Goal: Task Accomplishment & Management: Manage account settings

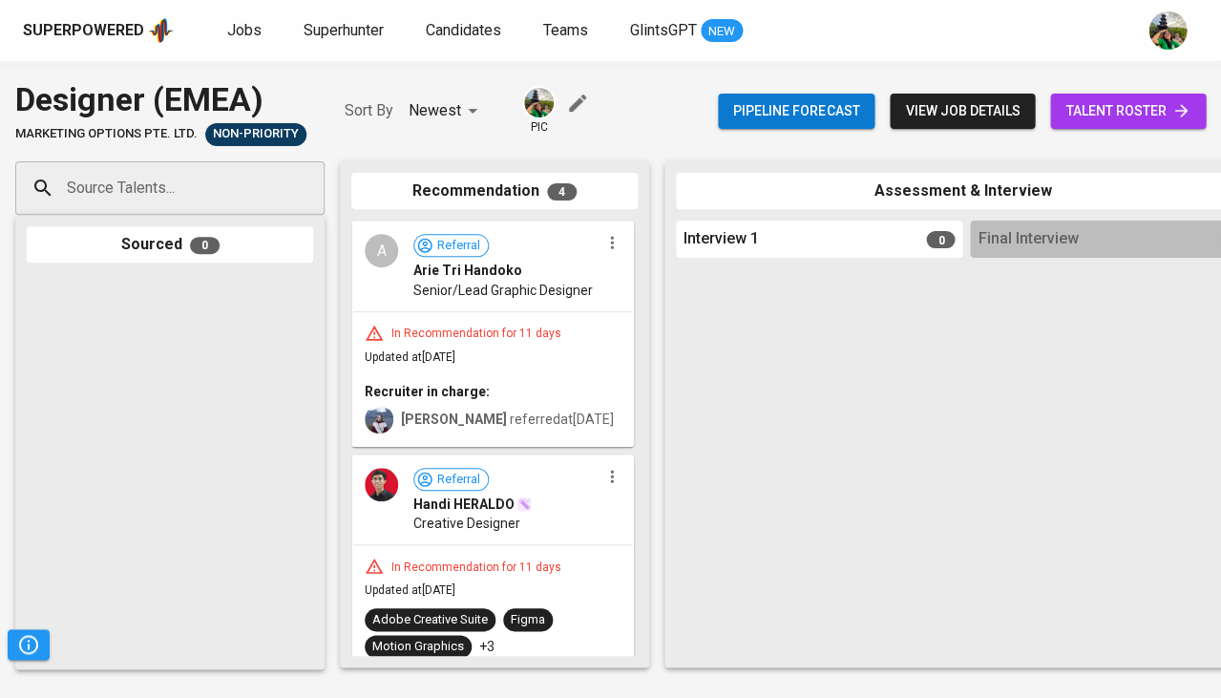
click at [228, 50] on div "Superpowered Jobs Superhunter Candidates Teams GlintsGPT NEW" at bounding box center [610, 30] width 1221 height 61
click at [239, 39] on link "Jobs" at bounding box center [246, 31] width 38 height 24
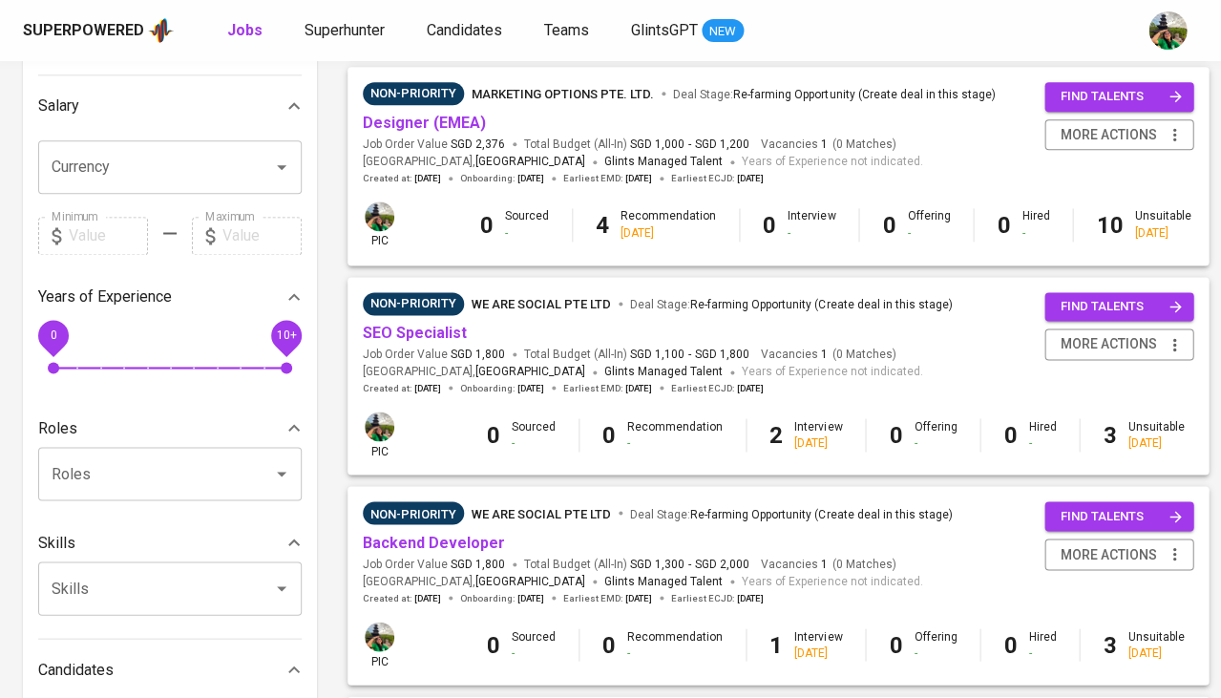
scroll to position [422, 0]
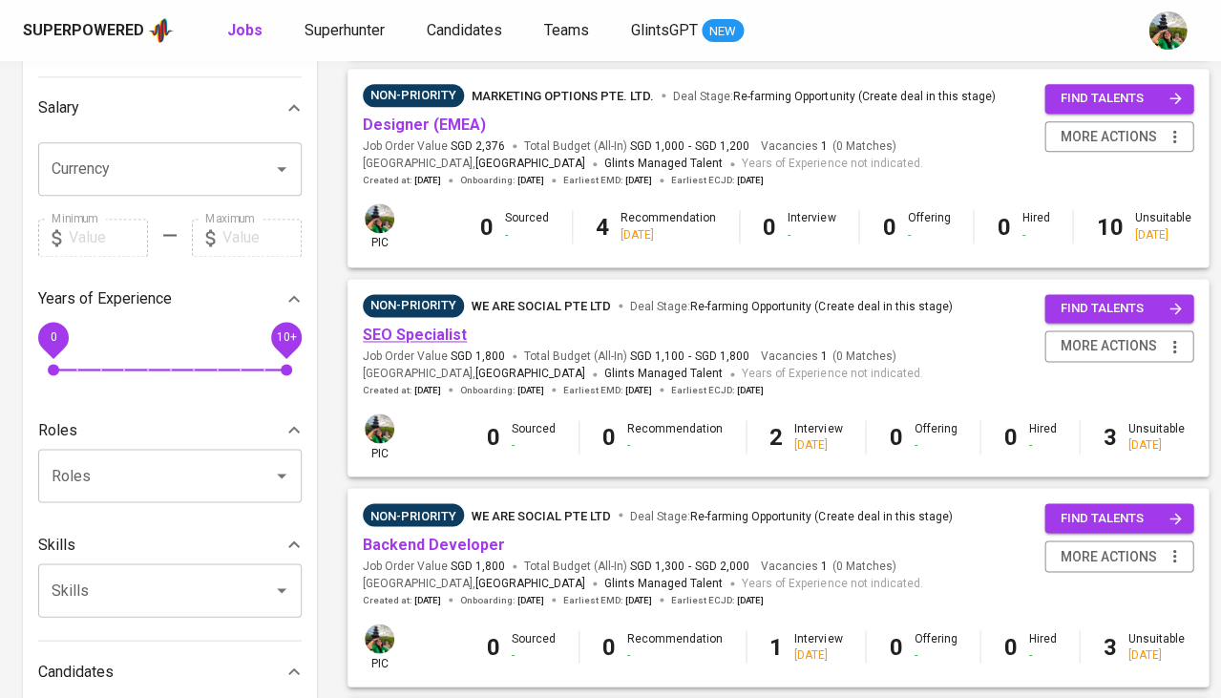
click at [427, 330] on link "SEO Specialist" at bounding box center [415, 335] width 104 height 18
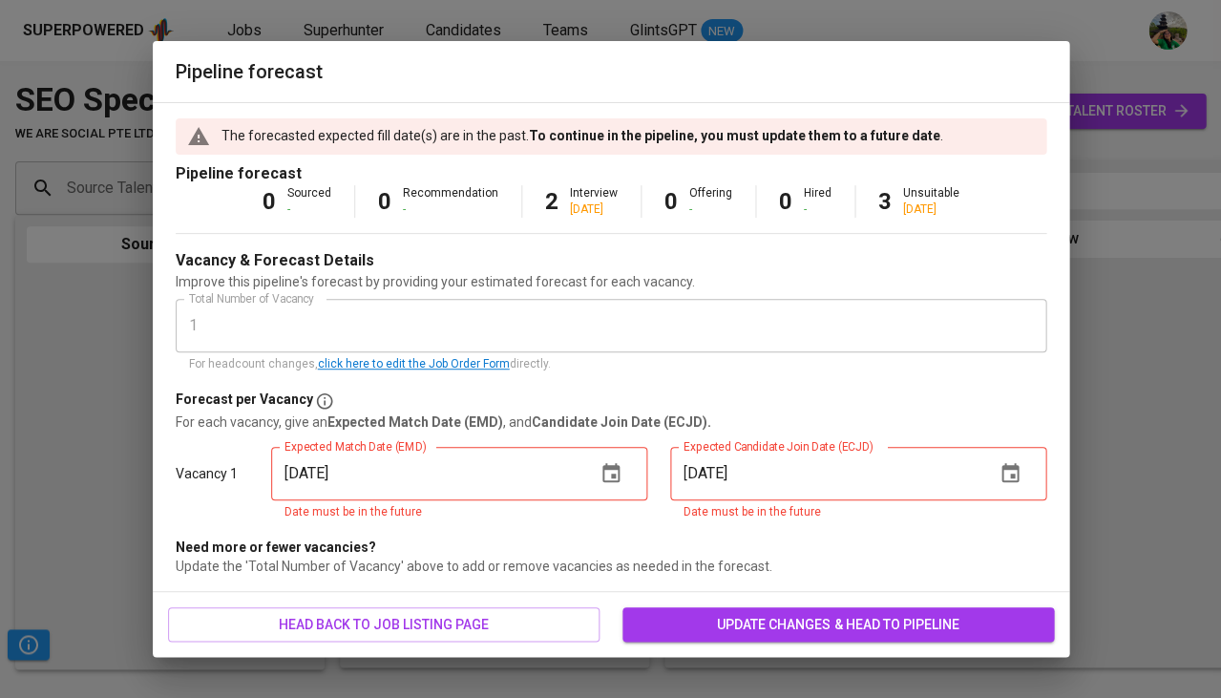
click at [757, 614] on span "update changes & head to pipeline" at bounding box center [838, 625] width 401 height 24
click at [735, 619] on span "update changes & head to pipeline" at bounding box center [838, 625] width 401 height 24
click at [613, 474] on icon "button" at bounding box center [611, 472] width 17 height 19
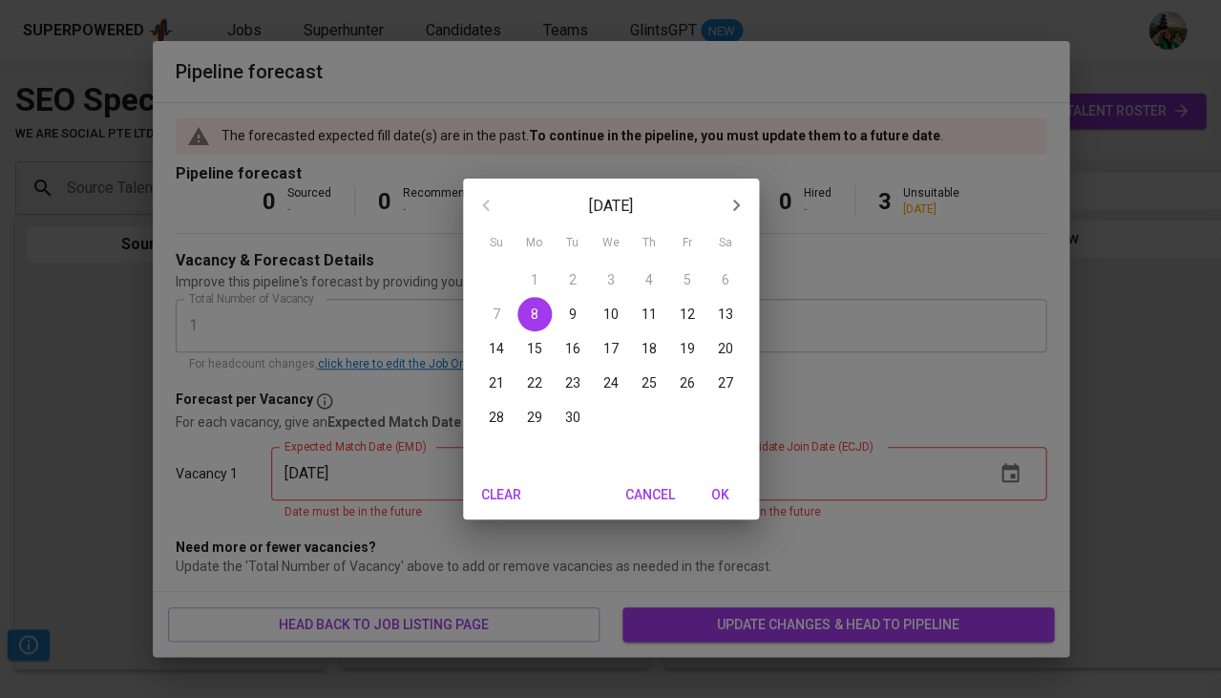
click at [726, 502] on span "OK" at bounding box center [721, 495] width 46 height 24
type input "[DATE]"
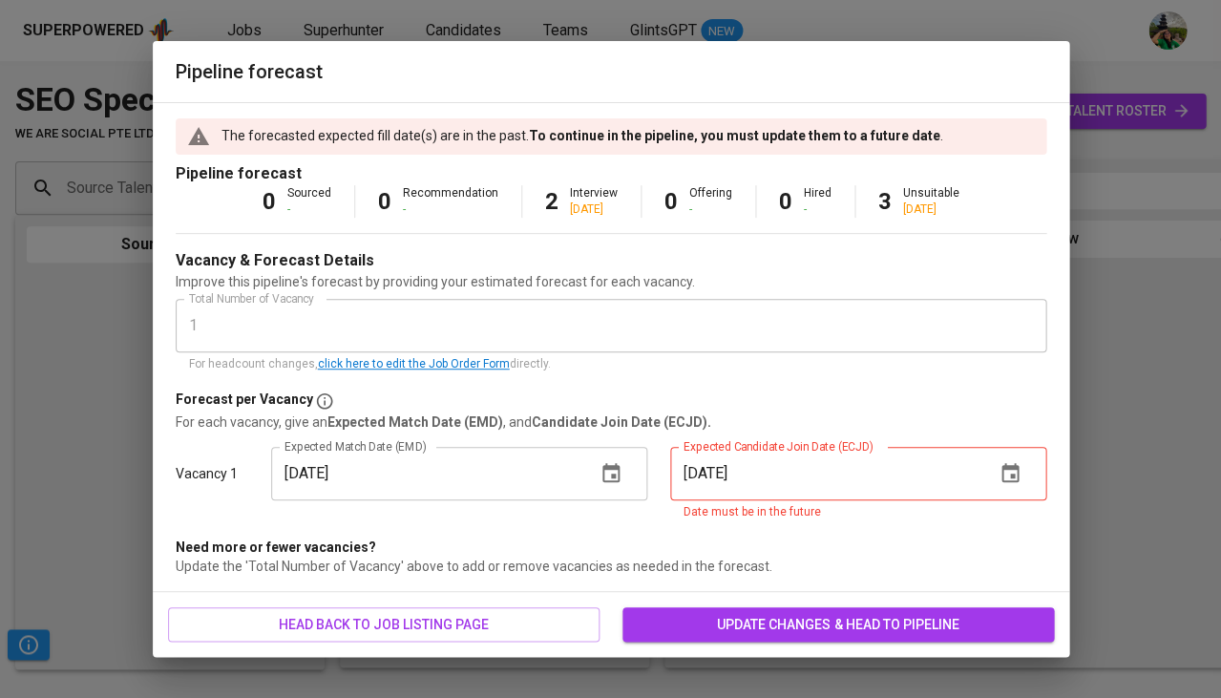
click at [1014, 475] on icon "button" at bounding box center [1010, 472] width 17 height 19
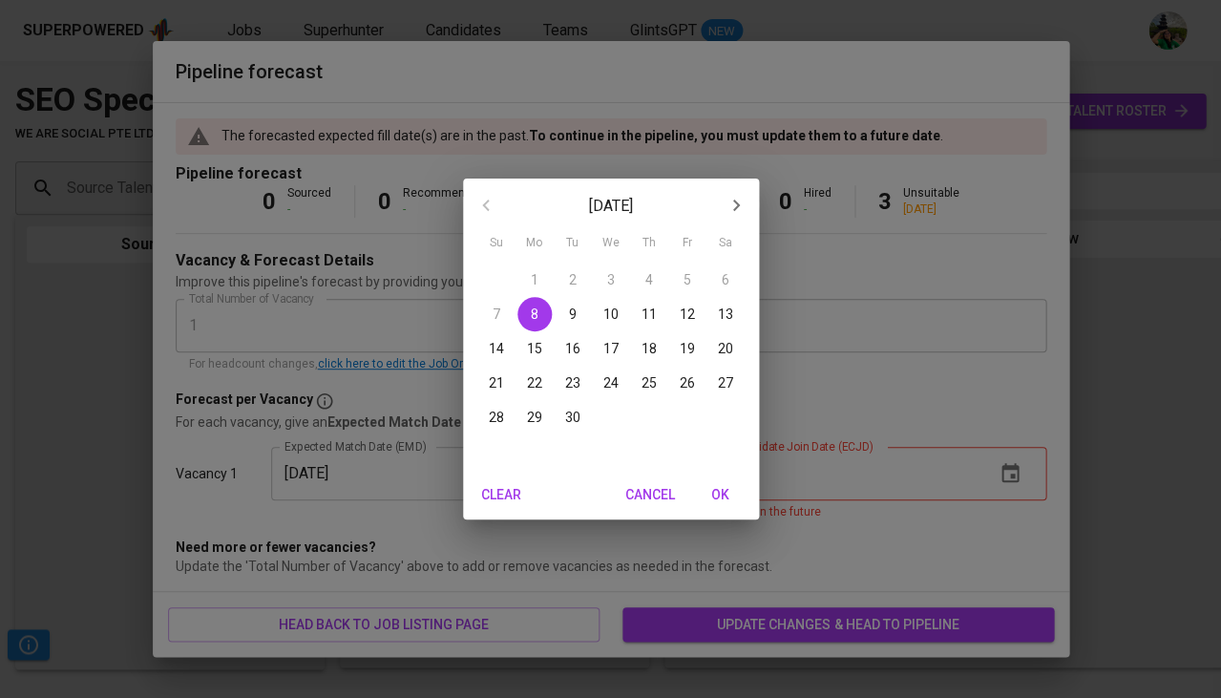
click at [713, 504] on span "OK" at bounding box center [721, 495] width 46 height 24
type input "[DATE]"
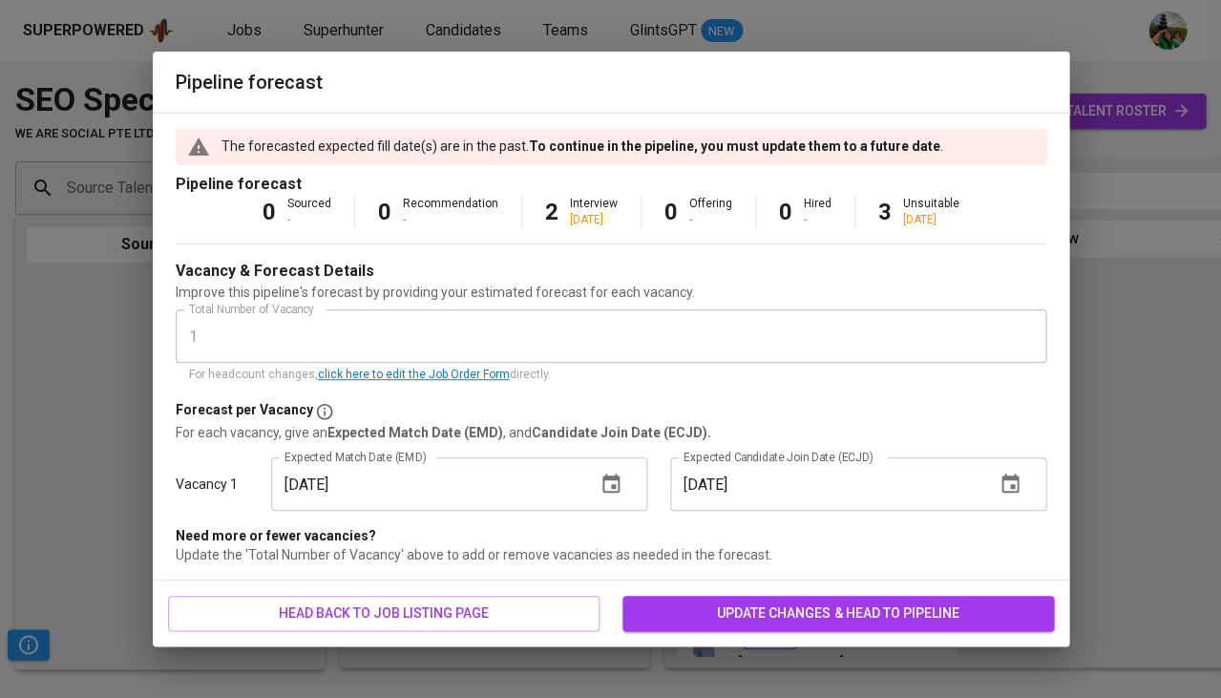
click at [764, 603] on span "update changes & head to pipeline" at bounding box center [838, 614] width 401 height 24
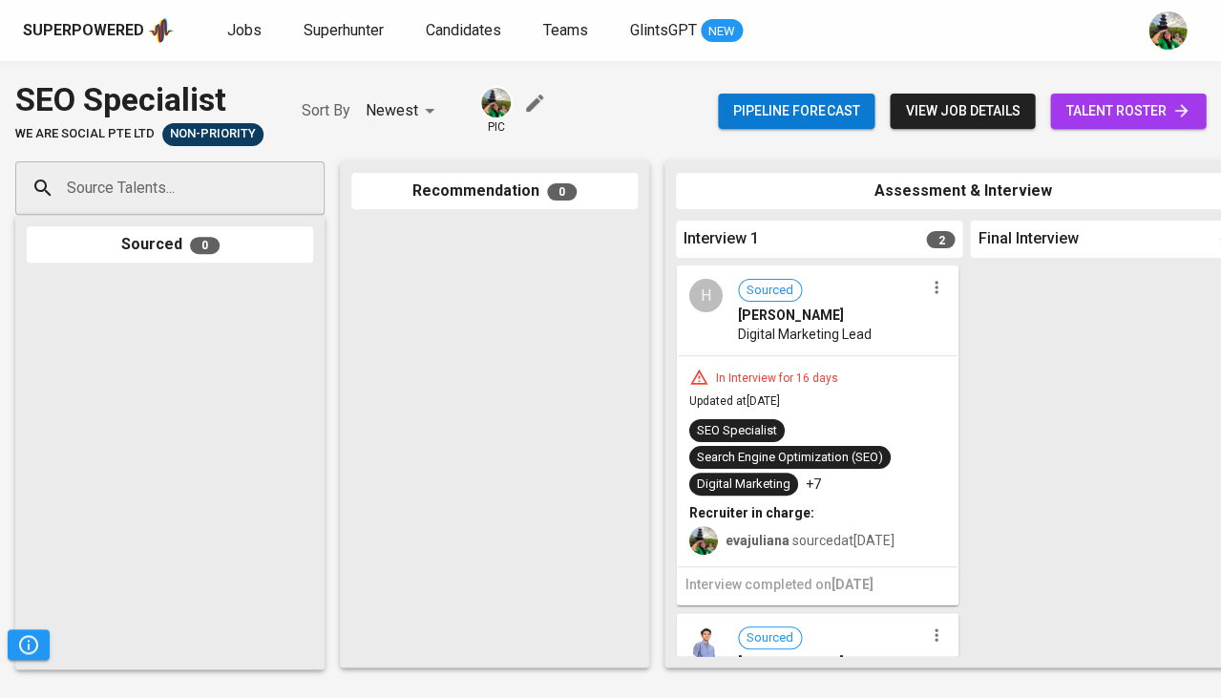
scroll to position [-1, 0]
click at [811, 381] on div "In Interview for 16 days" at bounding box center [778, 378] width 138 height 16
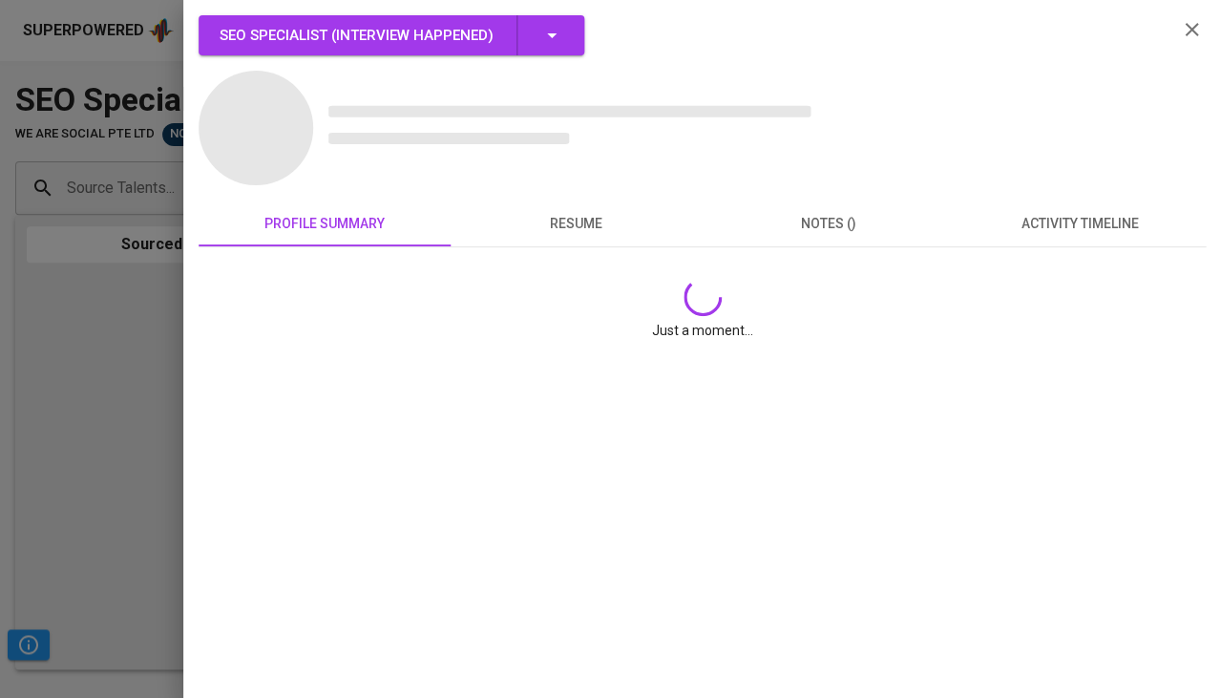
scroll to position [0, 0]
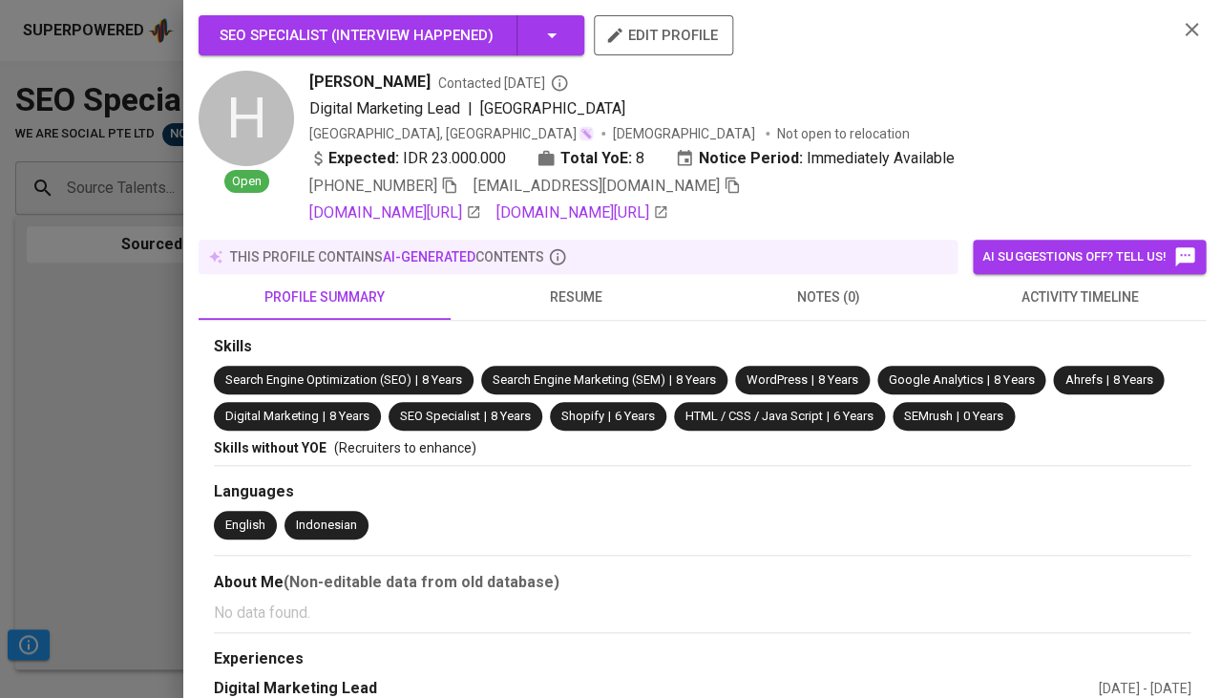
click at [552, 274] on button "resume" at bounding box center [577, 297] width 252 height 46
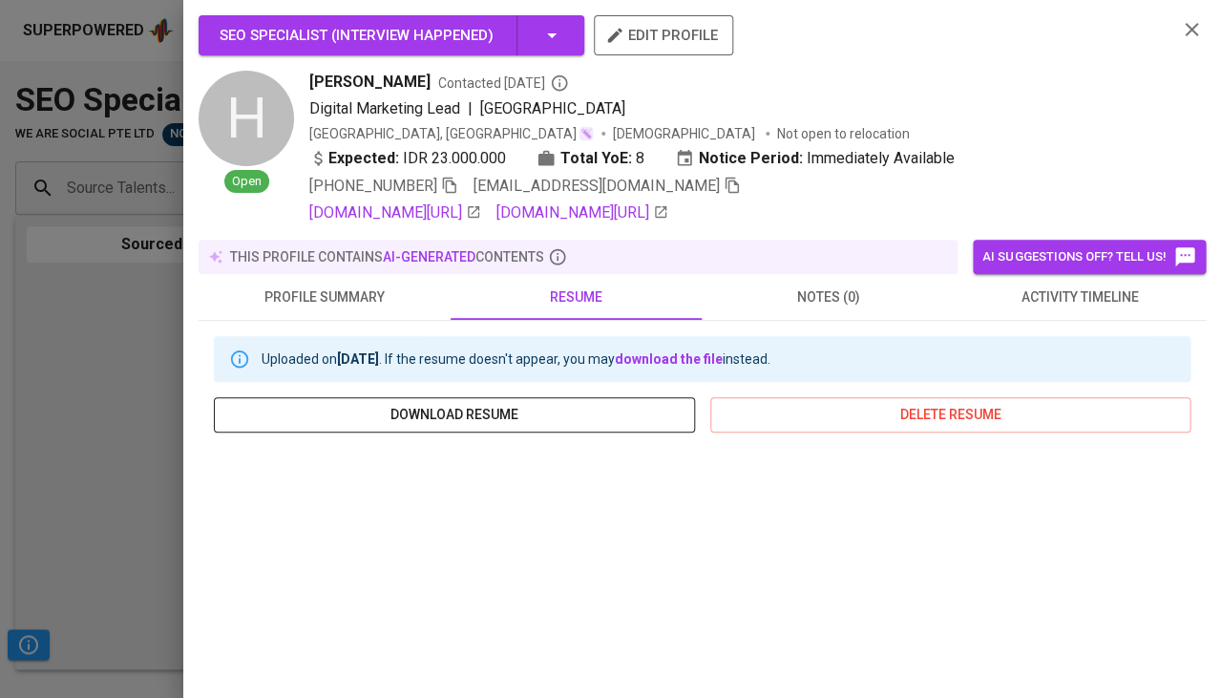
click at [560, 404] on span "download resume" at bounding box center [454, 415] width 451 height 24
click at [757, 312] on button "notes (0)" at bounding box center [829, 297] width 252 height 46
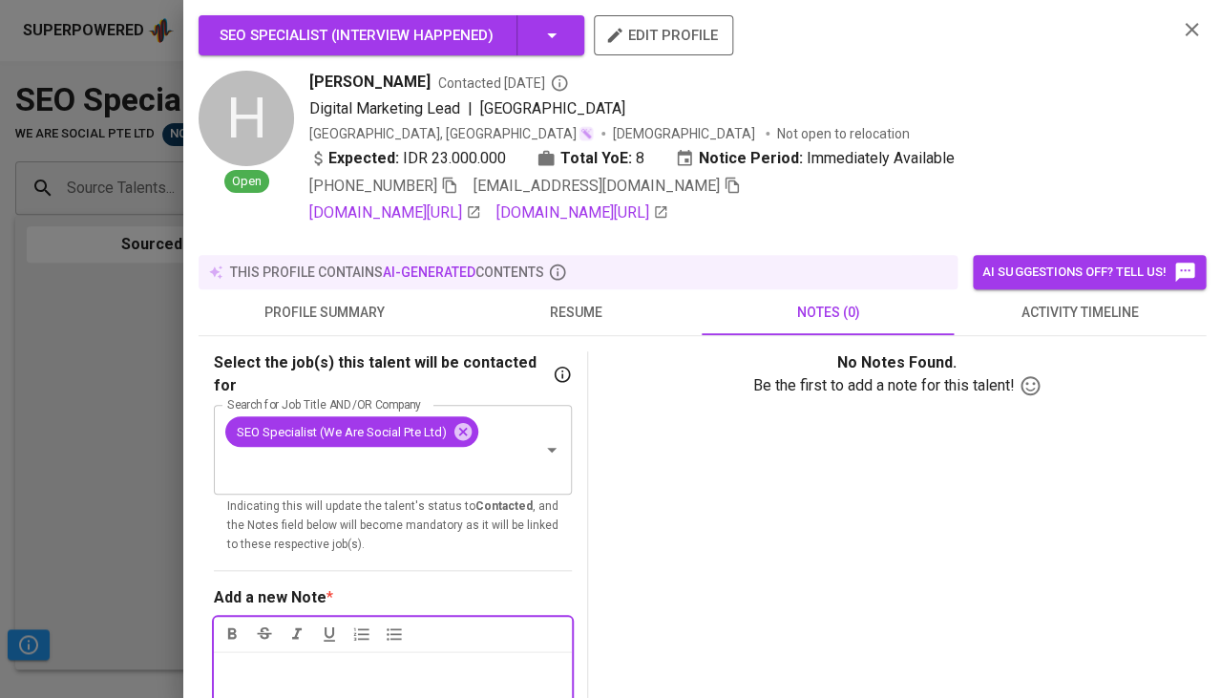
click at [1045, 307] on span "activity timeline" at bounding box center [1079, 313] width 229 height 24
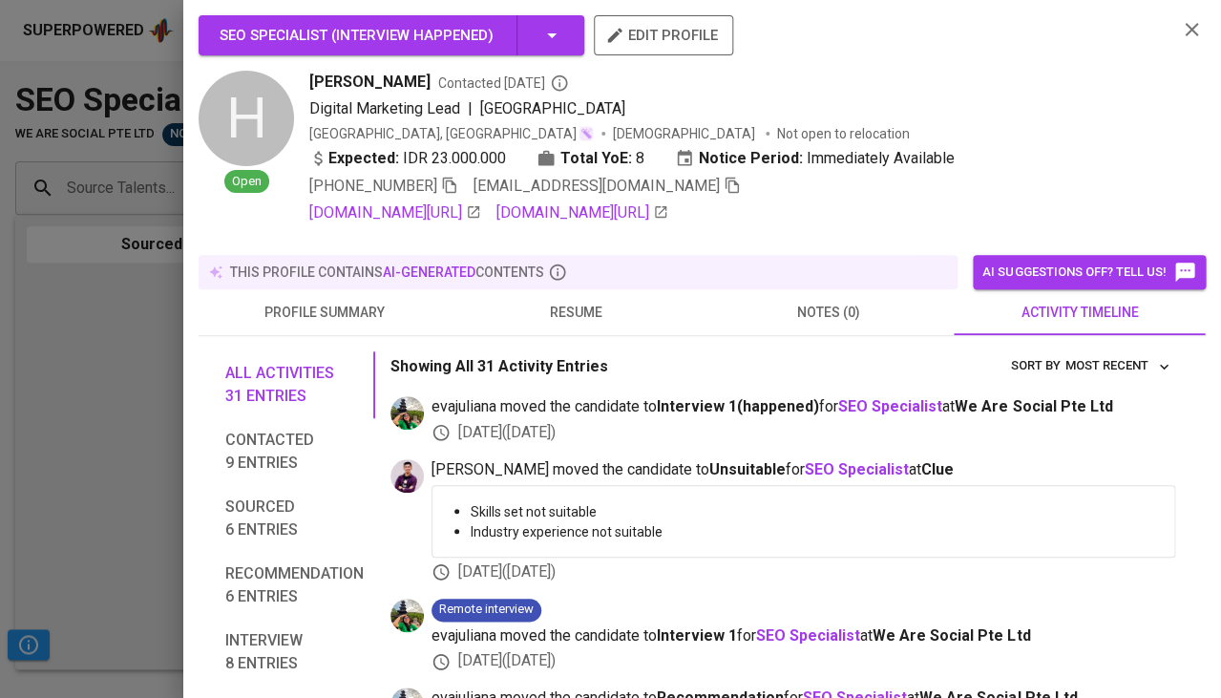
click at [724, 184] on icon "button" at bounding box center [732, 185] width 17 height 17
click at [153, 338] on div at bounding box center [610, 349] width 1221 height 698
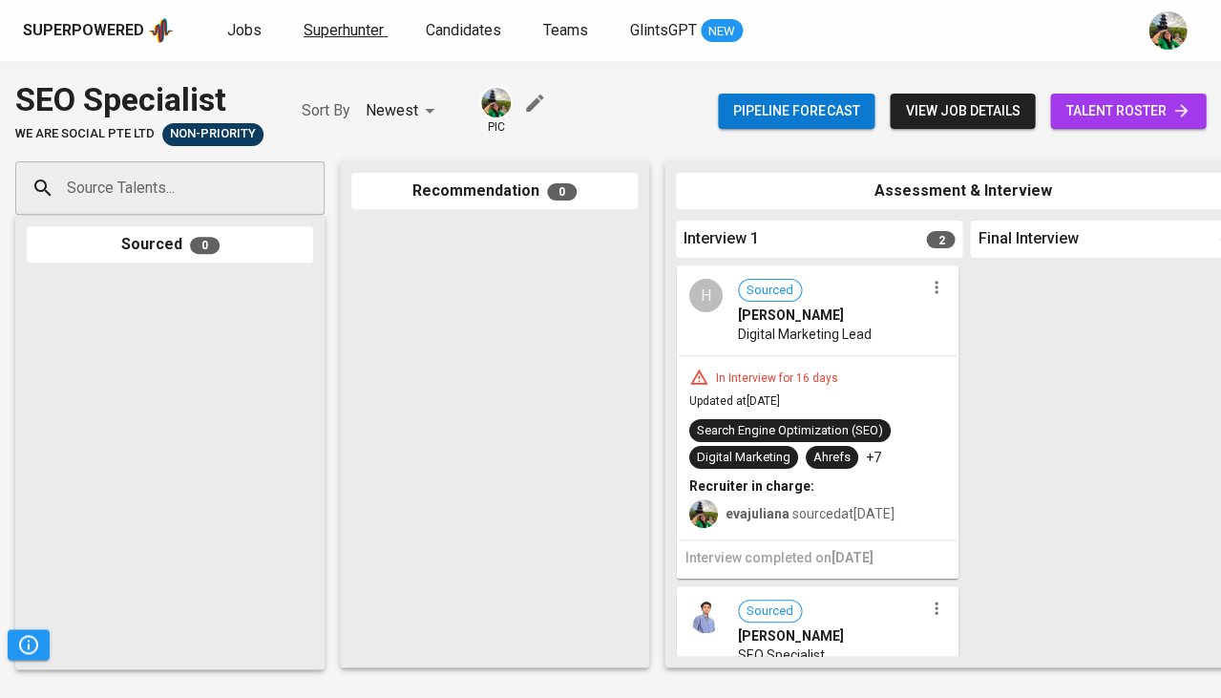
click at [382, 33] on span "Superhunter" at bounding box center [344, 30] width 80 height 18
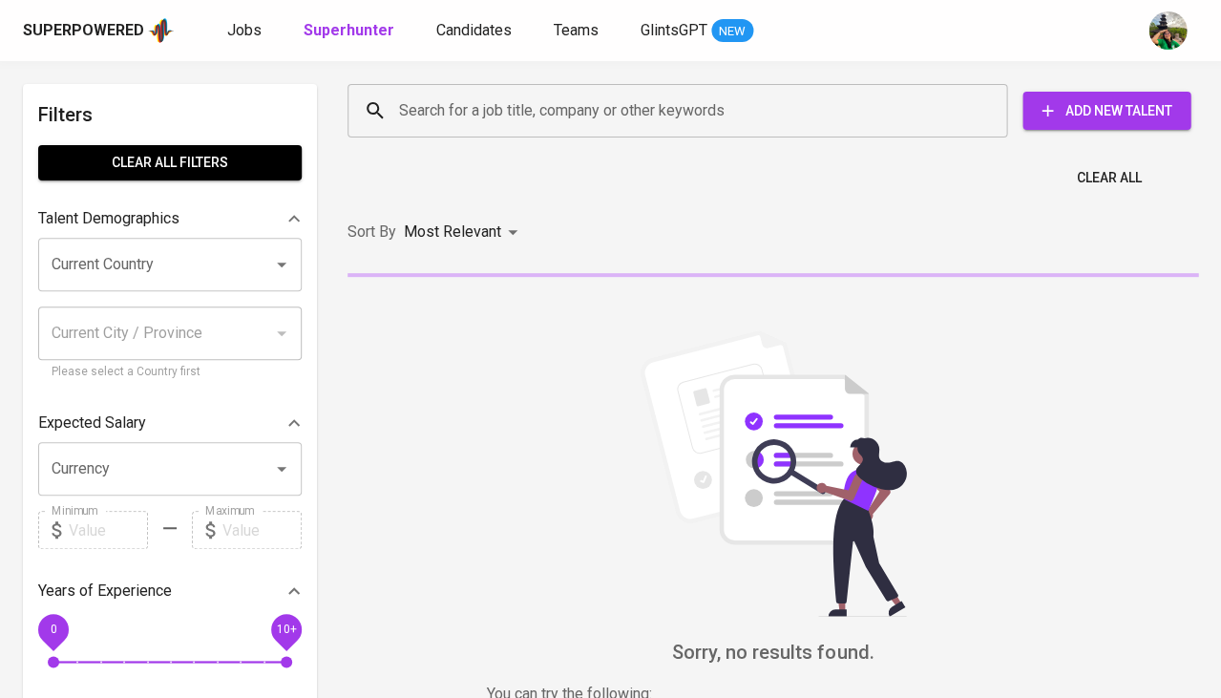
click at [477, 114] on input "Search for a job title, company or other keywords" at bounding box center [682, 111] width 576 height 36
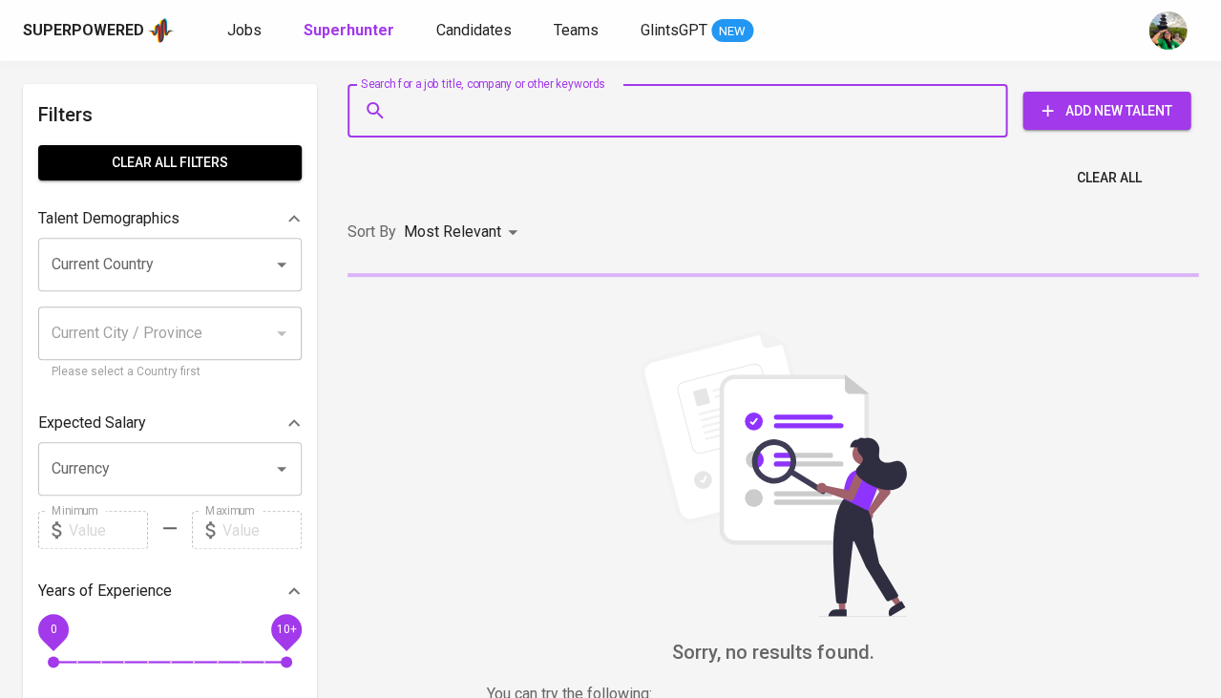
paste input "[EMAIL_ADDRESS][DOMAIN_NAME]"
type input "[EMAIL_ADDRESS][DOMAIN_NAME]"
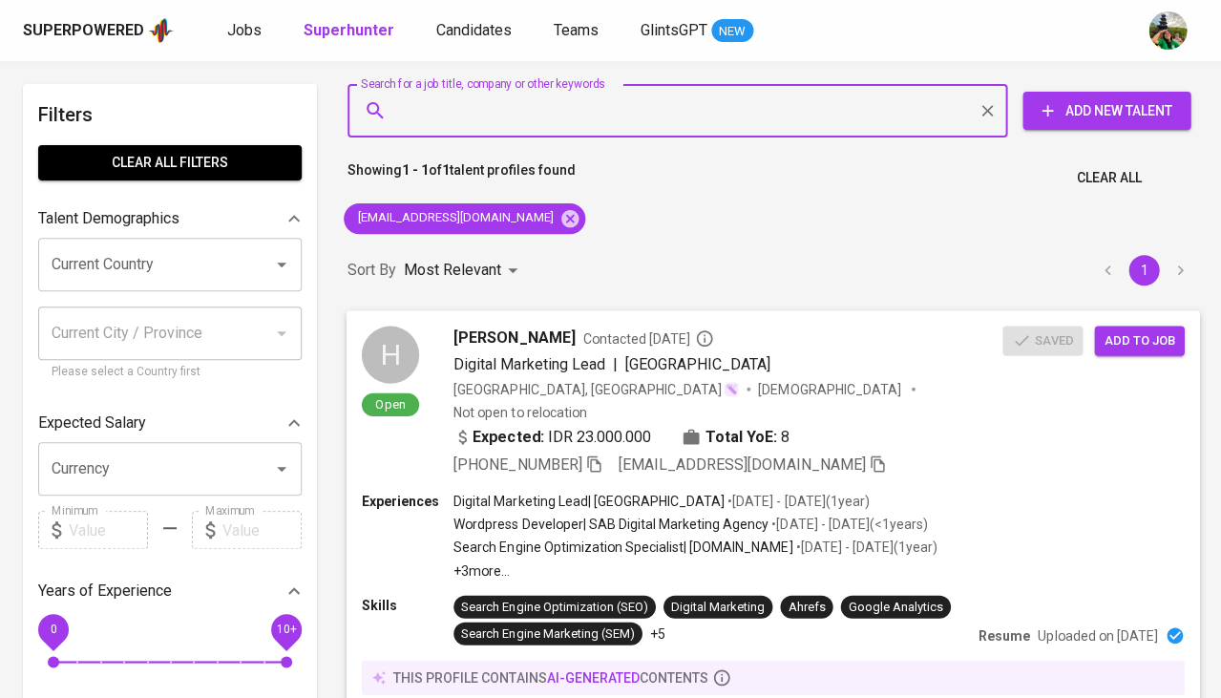
click at [1135, 343] on span "Add to job" at bounding box center [1139, 340] width 71 height 22
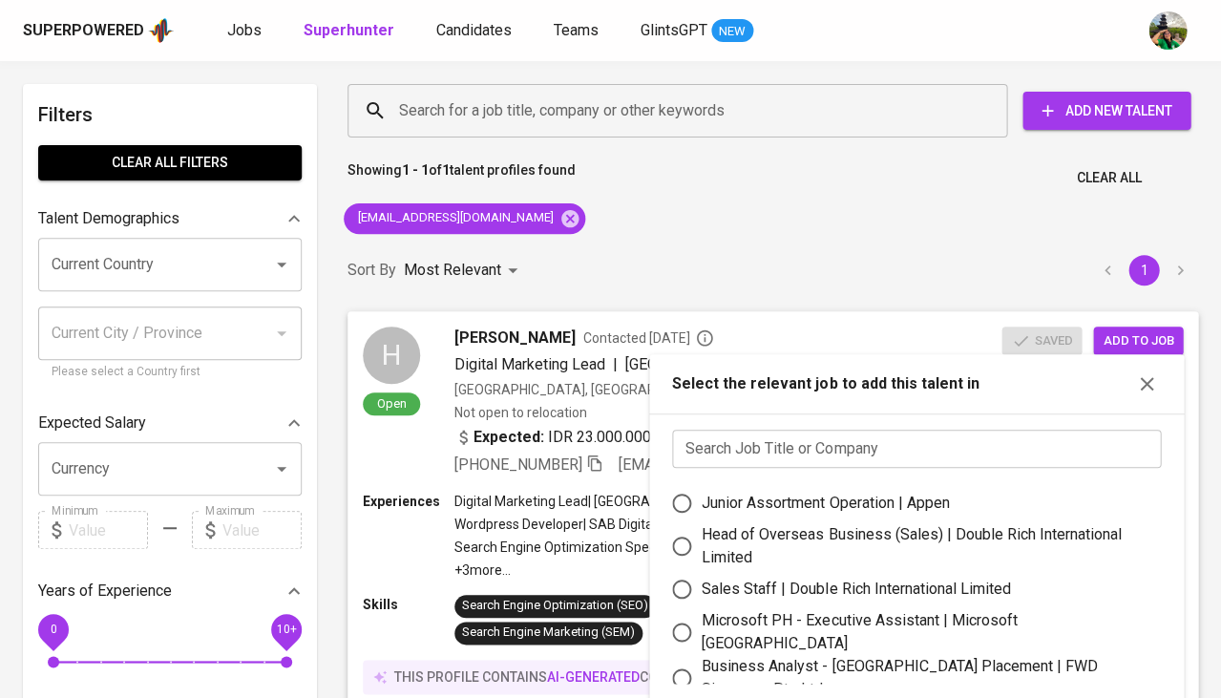
click at [738, 458] on input "text" at bounding box center [916, 449] width 489 height 38
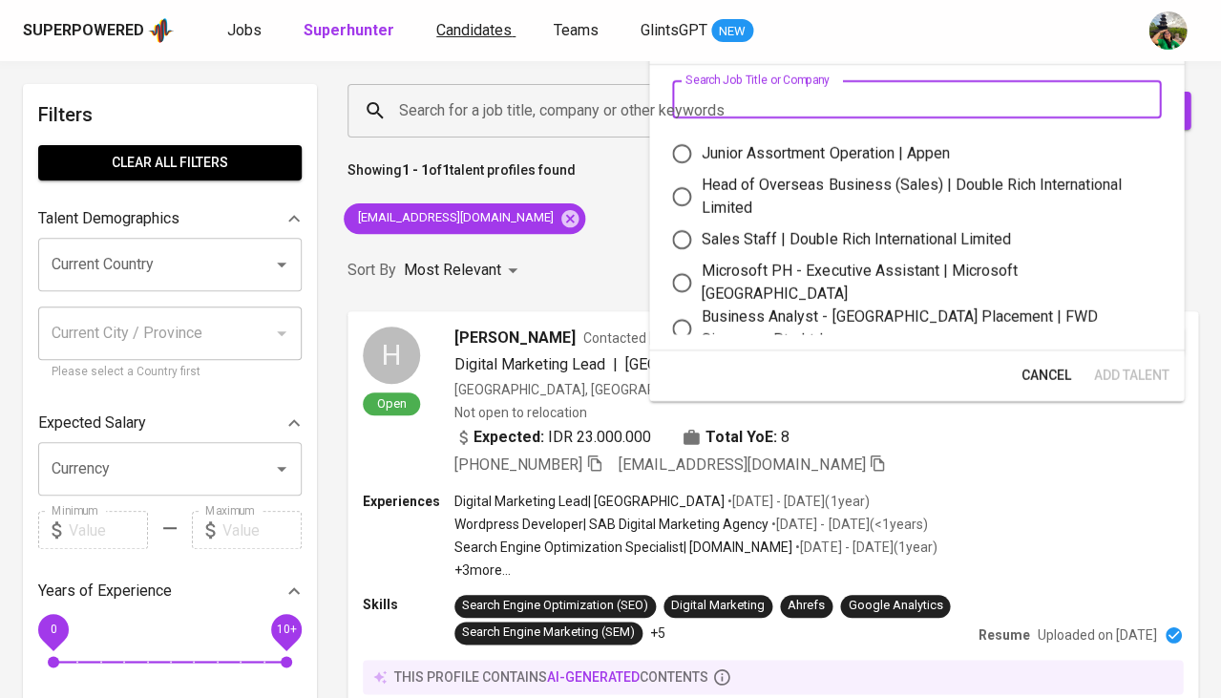
click at [469, 27] on span "Candidates" at bounding box center [473, 30] width 75 height 18
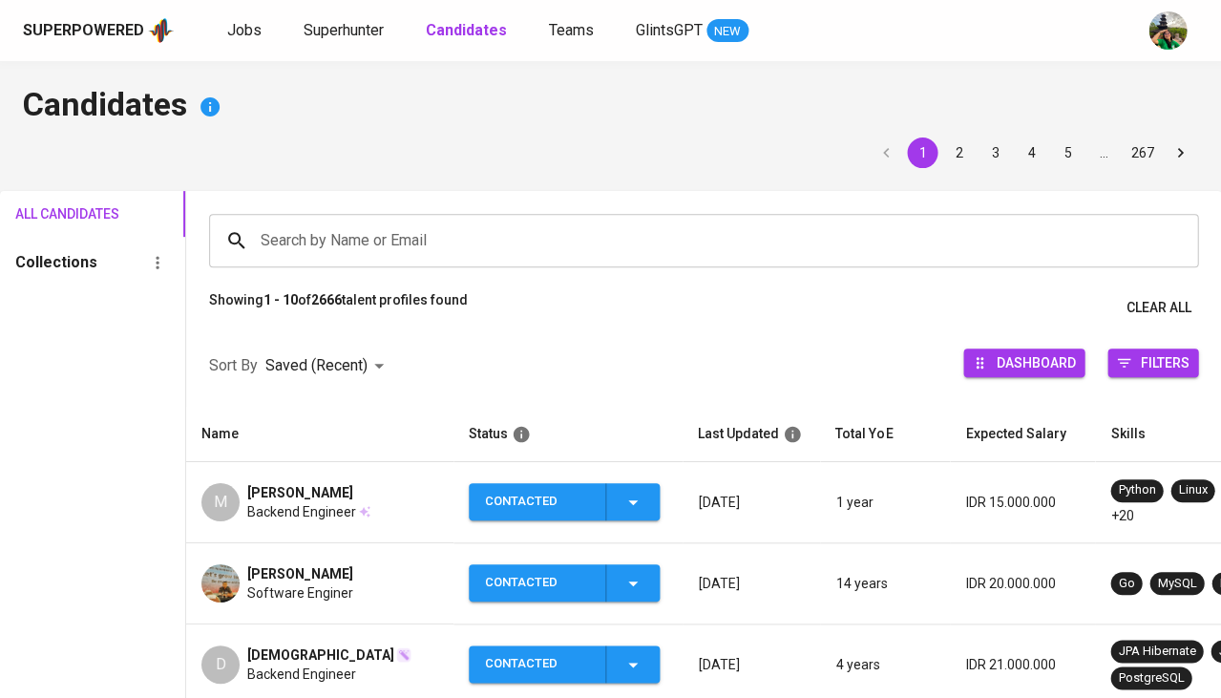
click at [364, 246] on input "Search by Name or Email" at bounding box center [708, 240] width 905 height 36
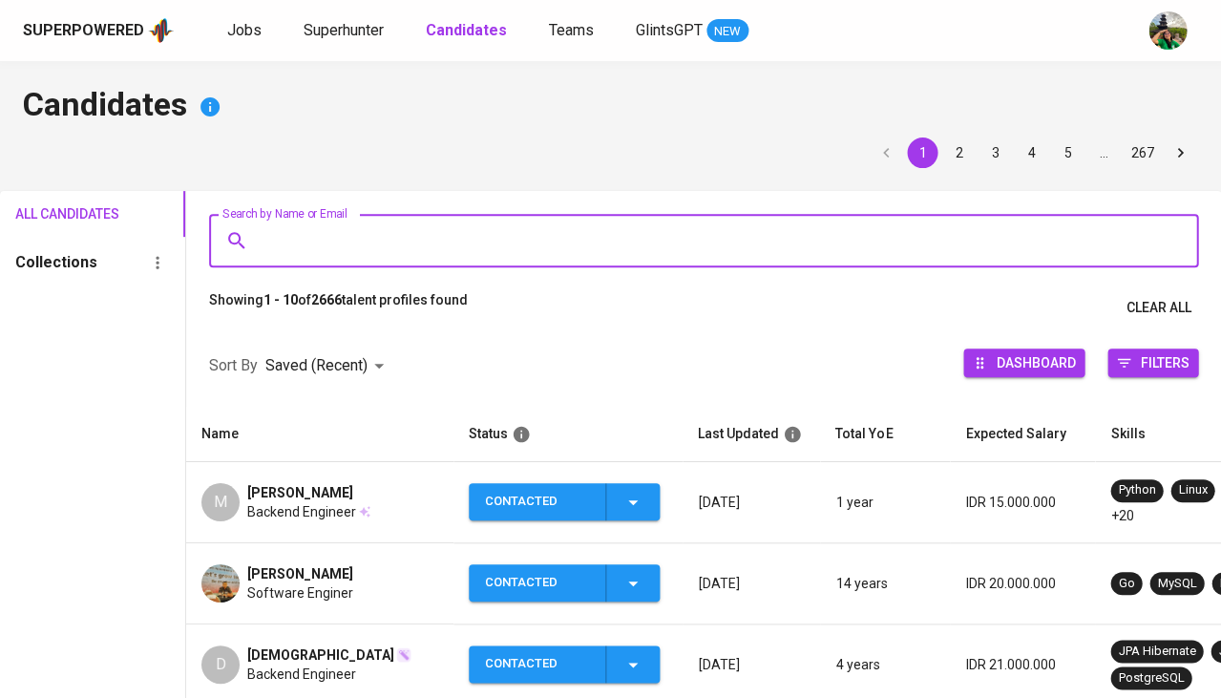
paste input "[EMAIL_ADDRESS][DOMAIN_NAME]"
type input "[EMAIL_ADDRESS][DOMAIN_NAME]"
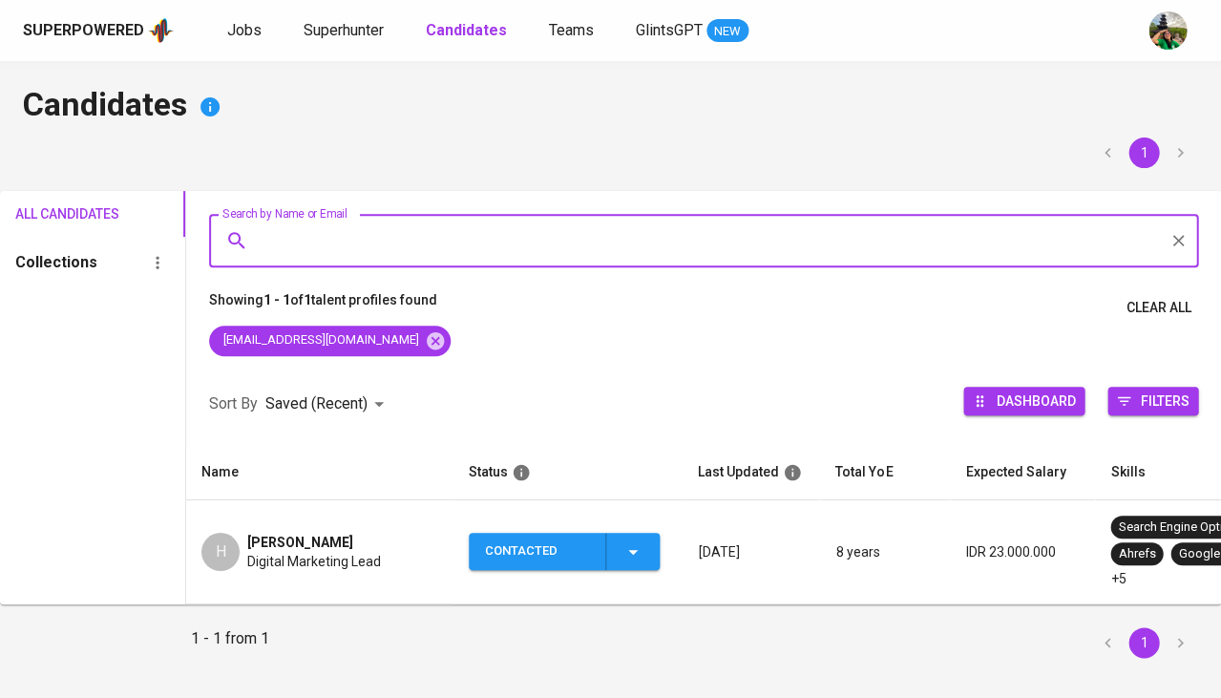
click at [649, 553] on span "Contacted" at bounding box center [564, 551] width 176 height 37
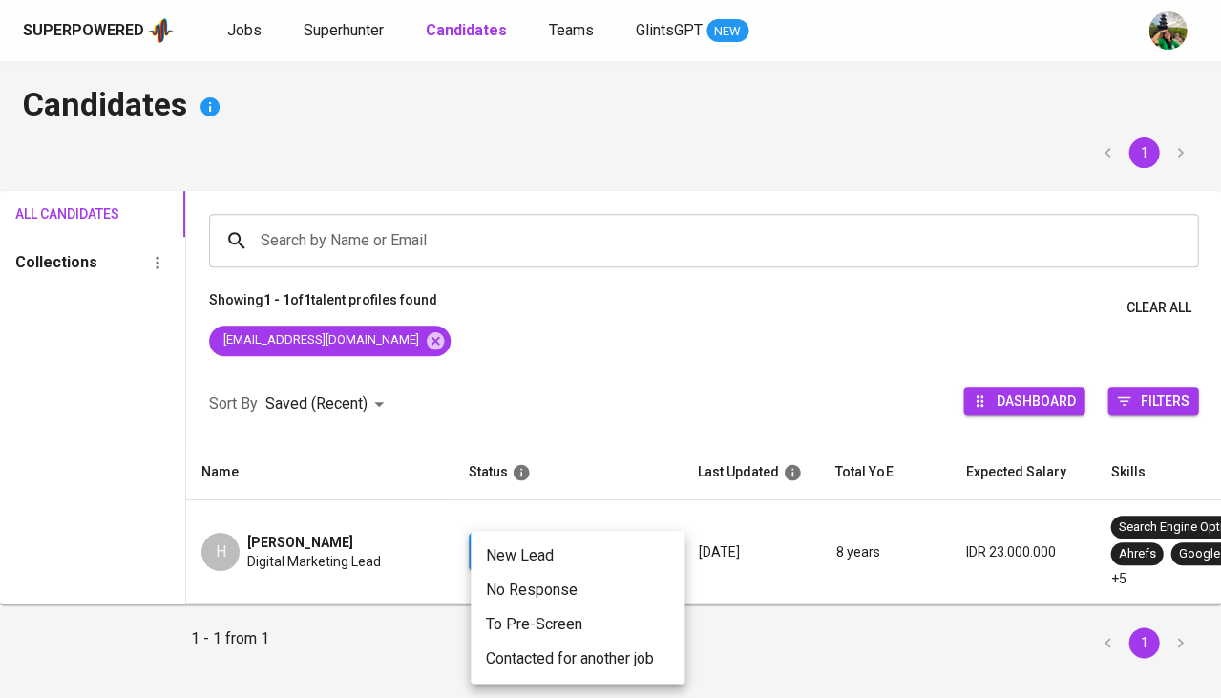
click at [560, 651] on li "Contacted for another job" at bounding box center [578, 659] width 214 height 34
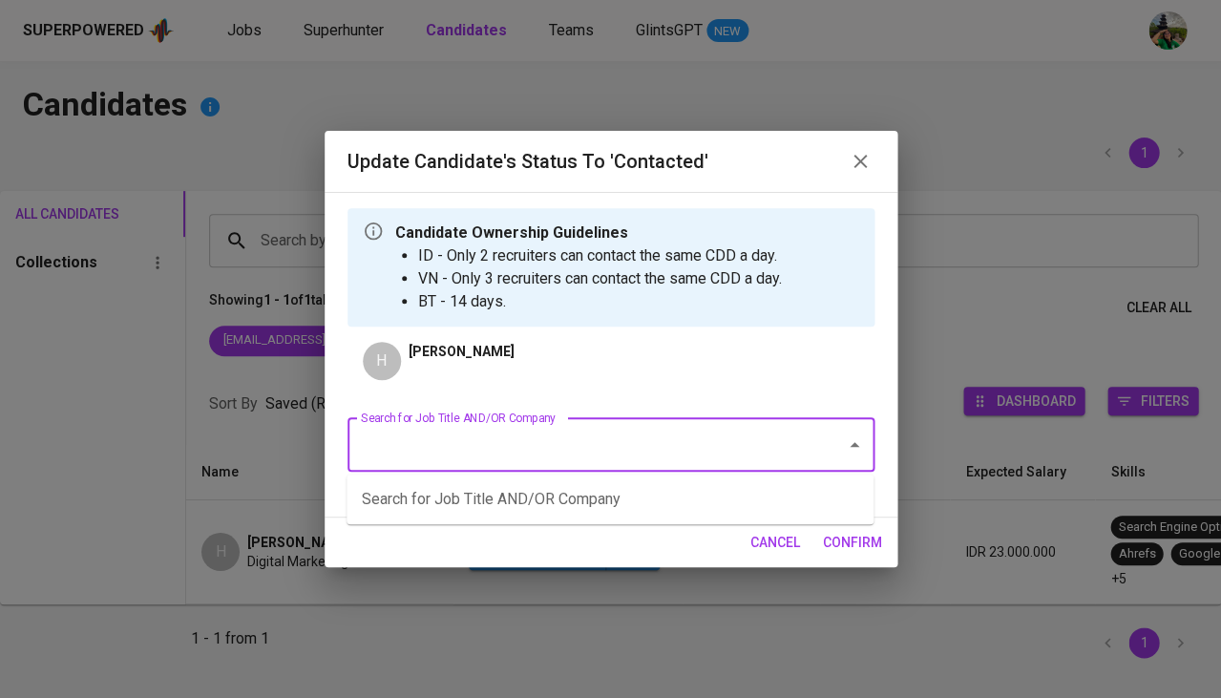
click at [497, 452] on input "Search for Job Title AND/OR Company" at bounding box center [584, 445] width 456 height 36
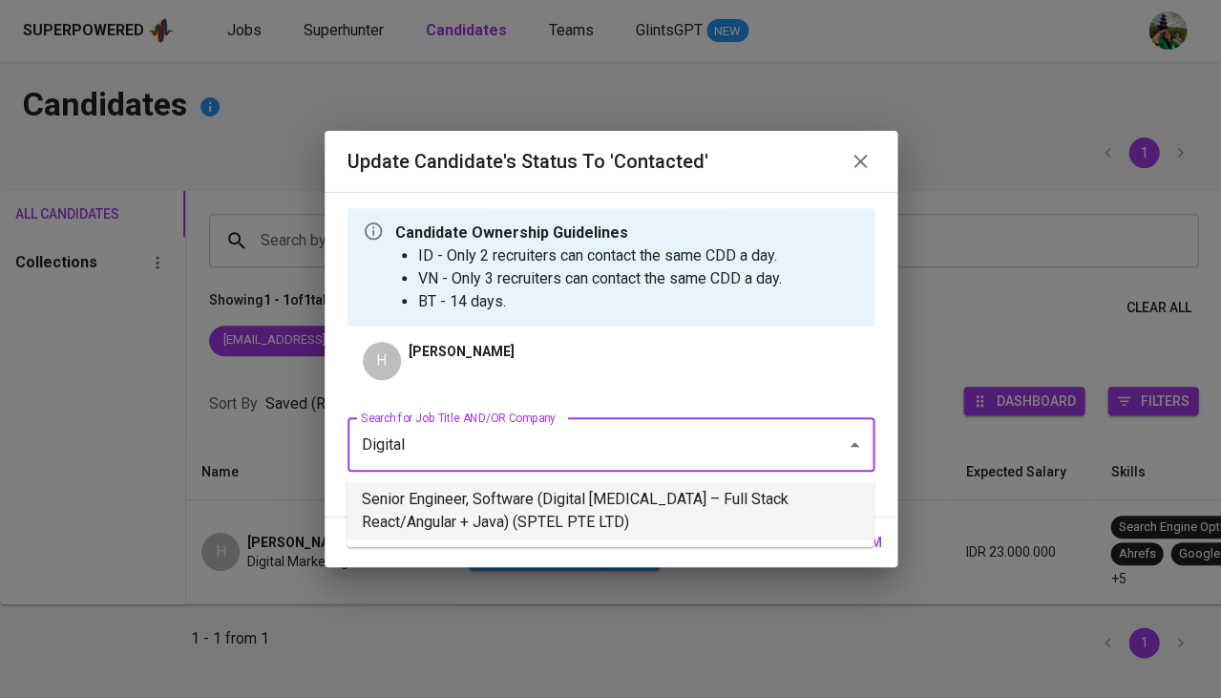
click at [525, 507] on li "Senior Engineer, Software (Digital [MEDICAL_DATA] – Full Stack React/Angular + …" at bounding box center [610, 510] width 527 height 57
type input "Digital"
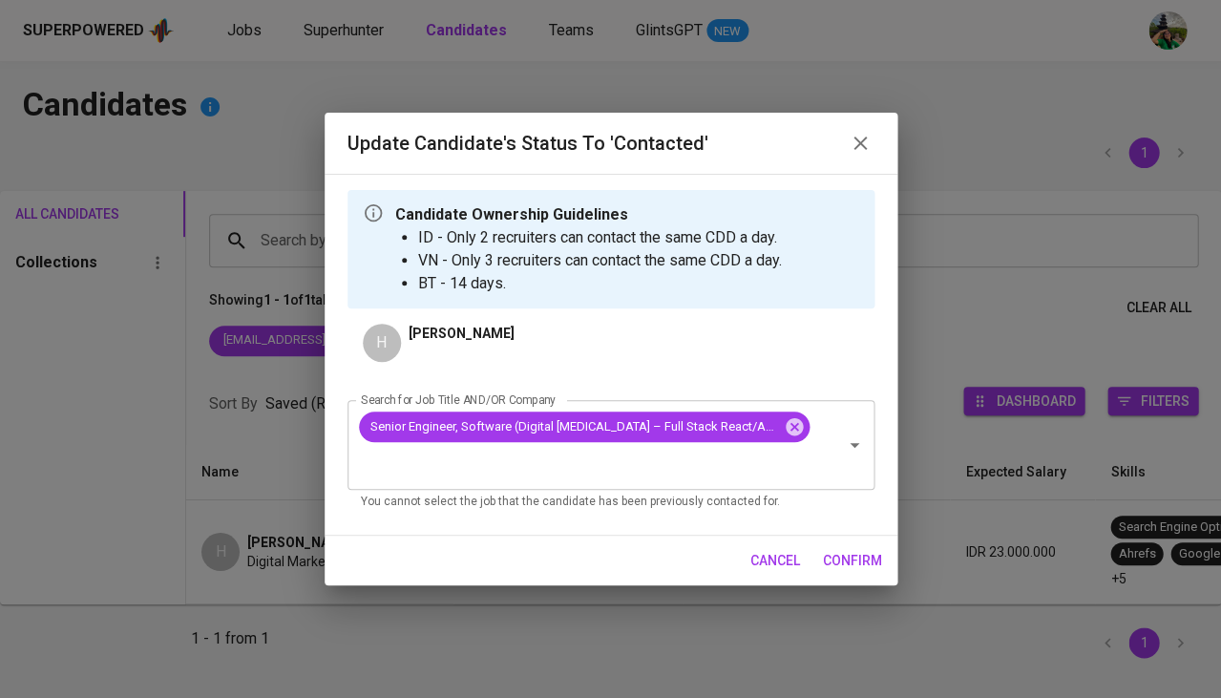
click at [856, 551] on span "confirm" at bounding box center [852, 561] width 59 height 24
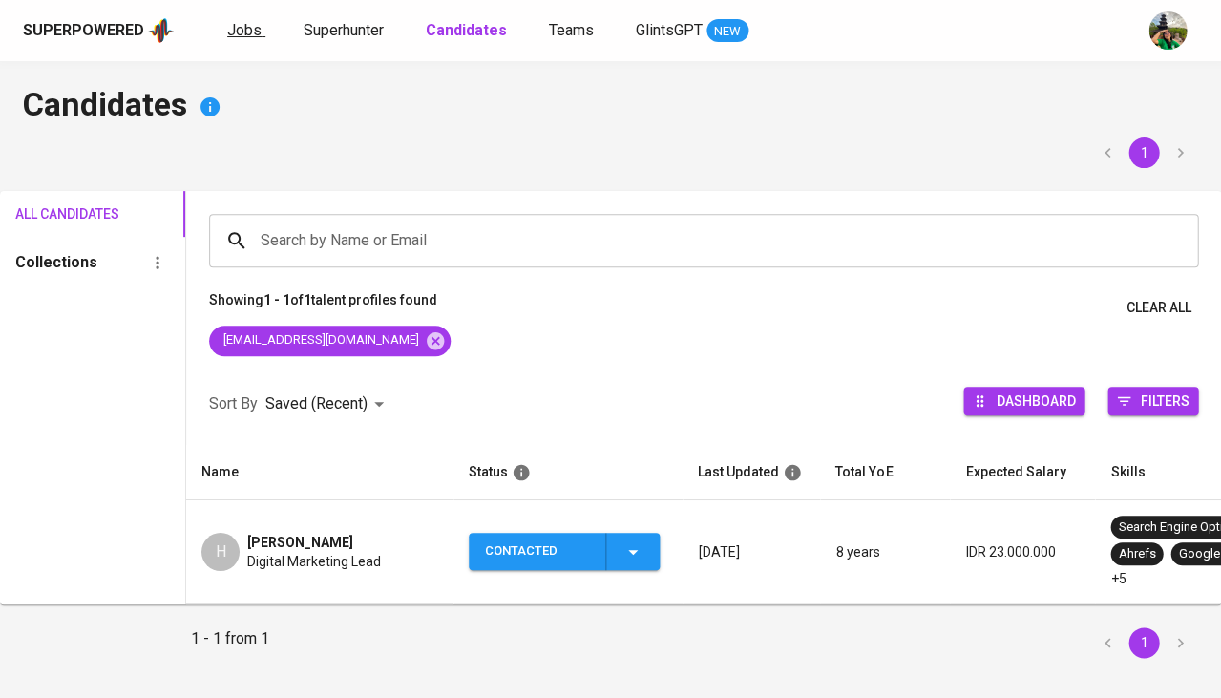
click at [255, 31] on span "Jobs" at bounding box center [244, 30] width 34 height 18
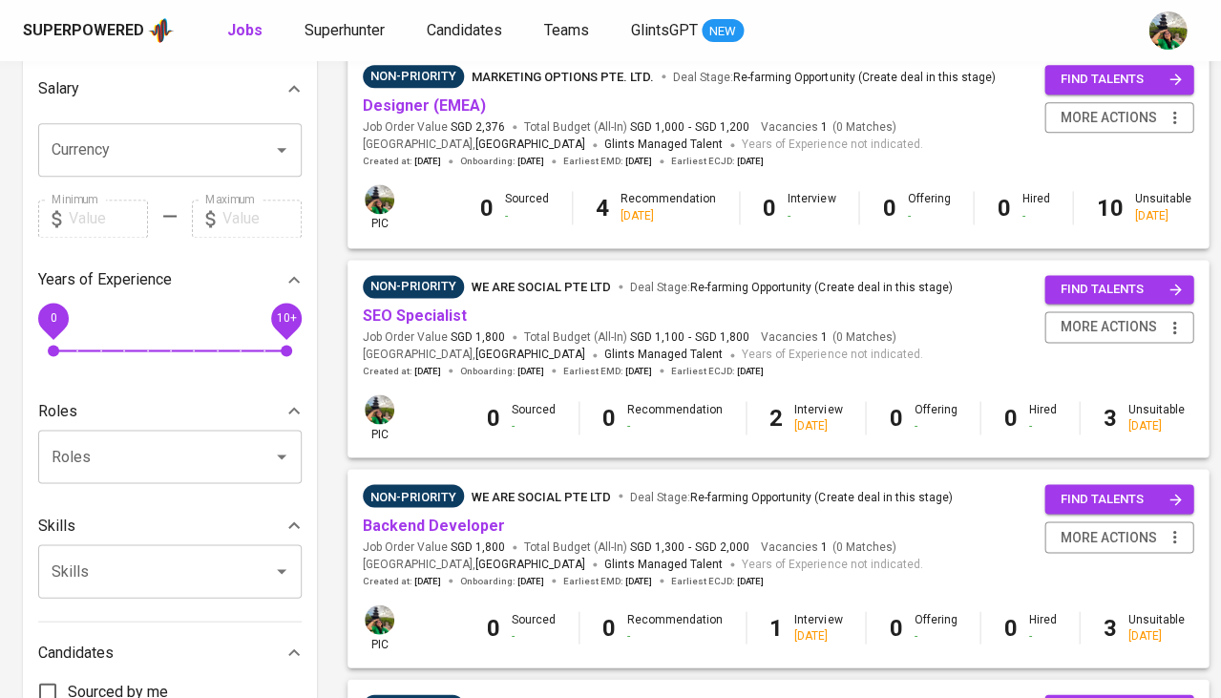
scroll to position [440, 0]
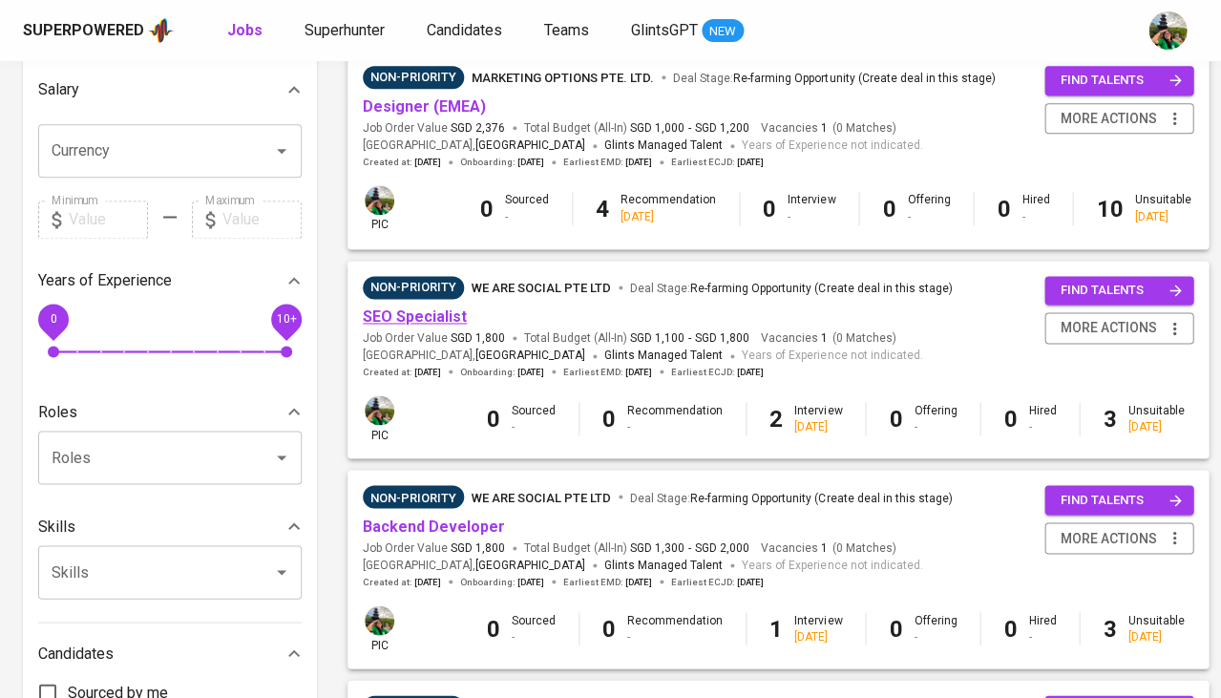
click at [430, 311] on link "SEO Specialist" at bounding box center [415, 316] width 104 height 18
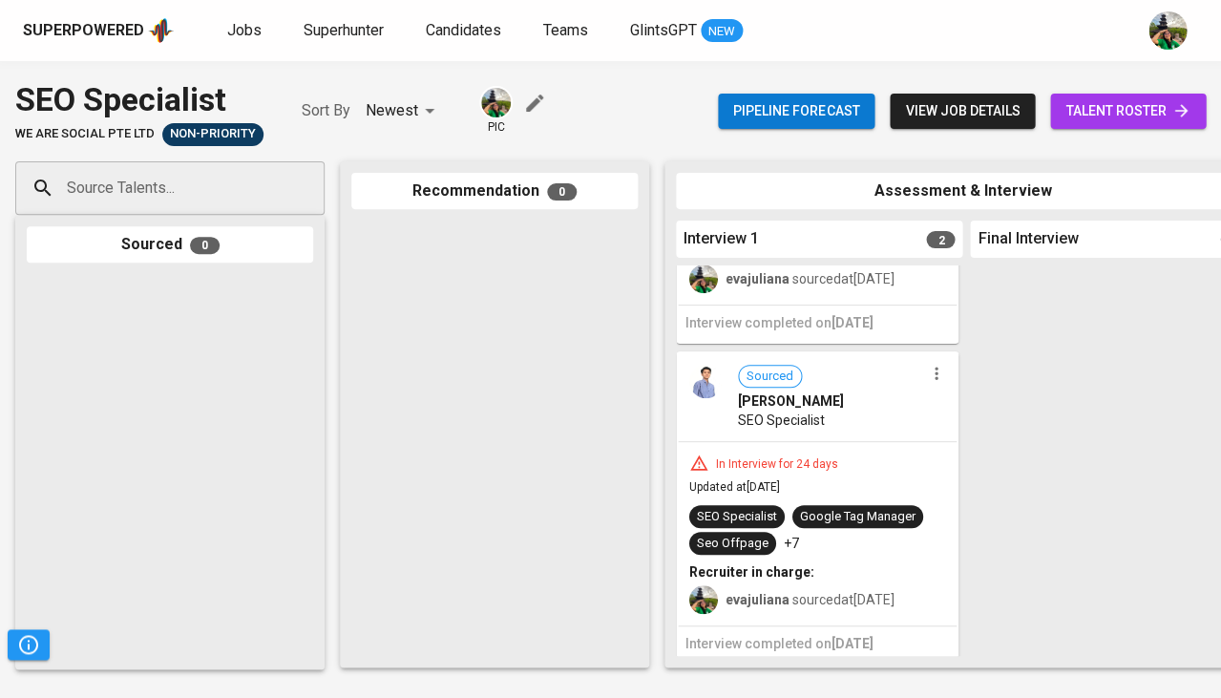
scroll to position [235, 0]
click at [833, 400] on span "[PERSON_NAME]" at bounding box center [791, 400] width 106 height 19
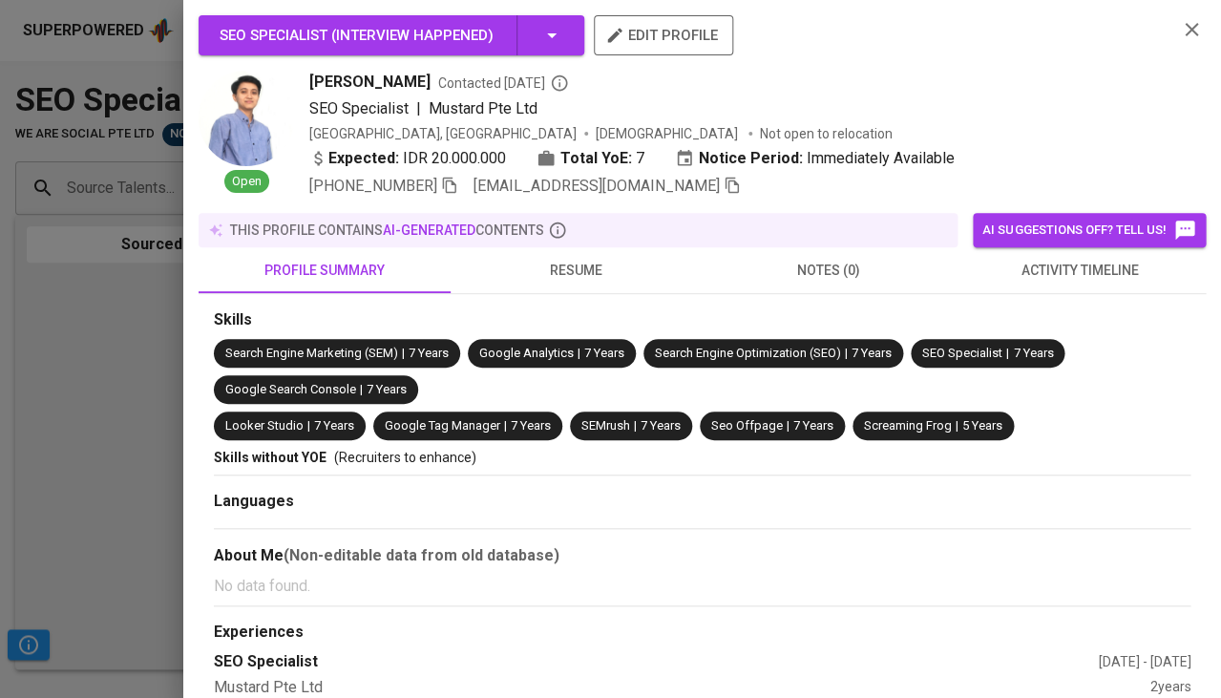
click at [561, 263] on span "resume" at bounding box center [576, 271] width 229 height 24
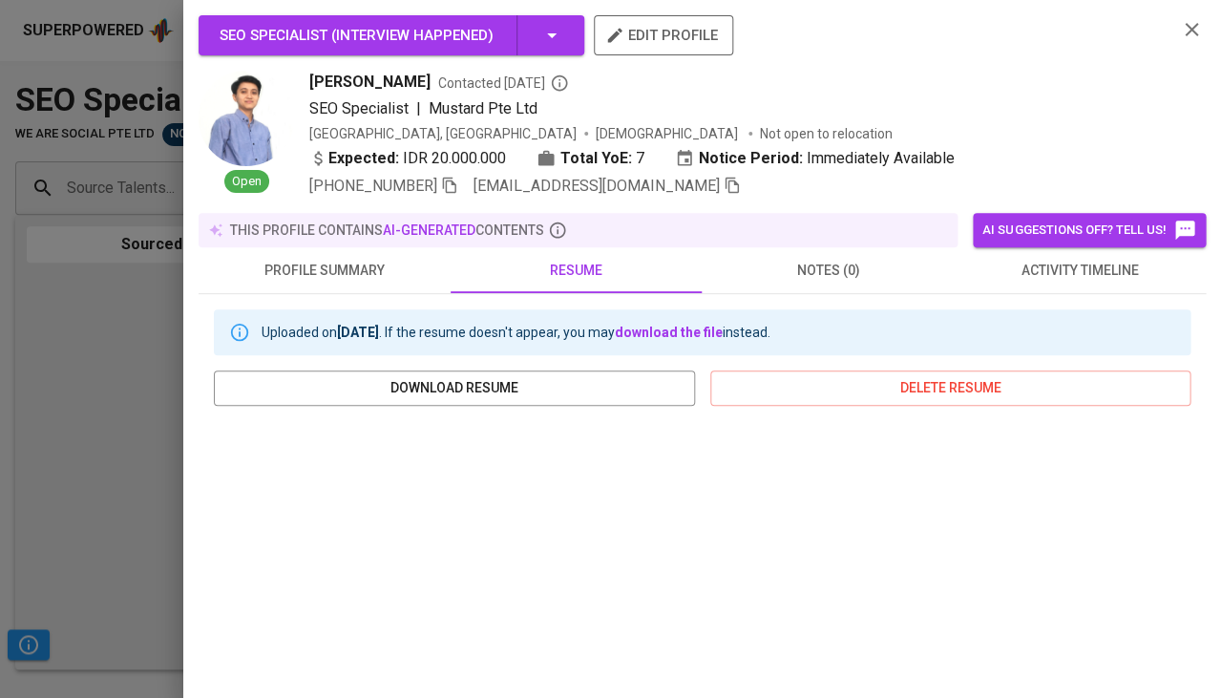
scroll to position [0, 0]
click at [436, 388] on span "download resume" at bounding box center [454, 388] width 451 height 24
click at [82, 452] on div at bounding box center [610, 349] width 1221 height 698
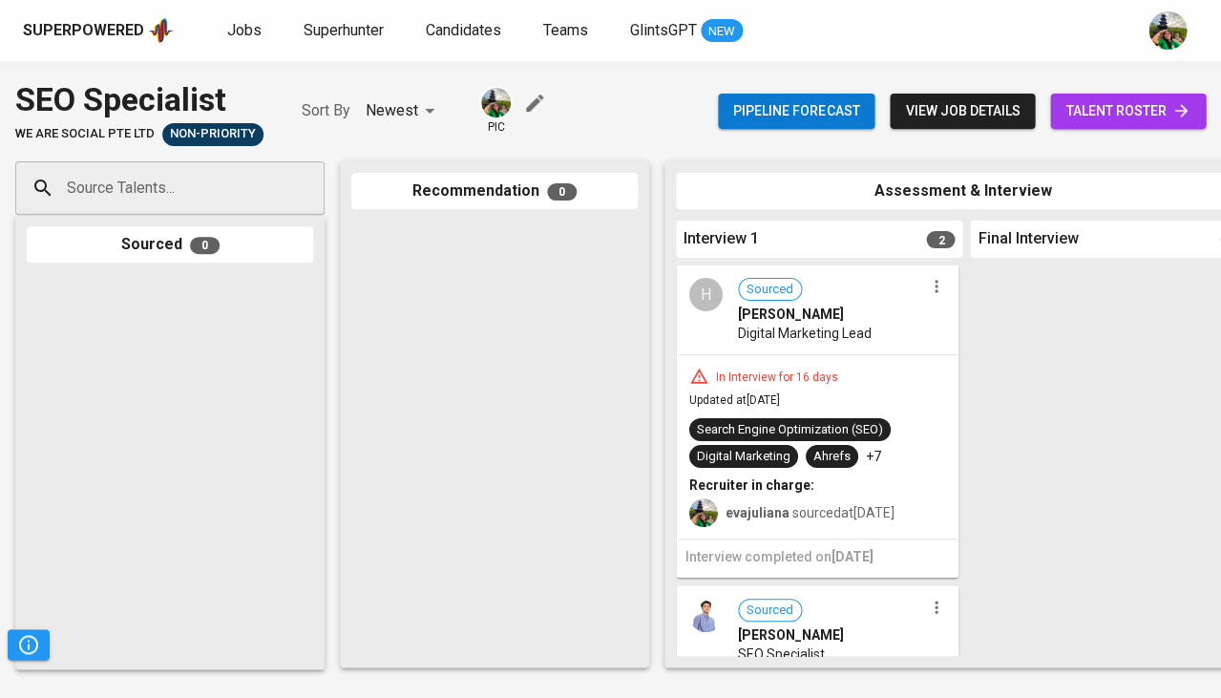
scroll to position [82, 0]
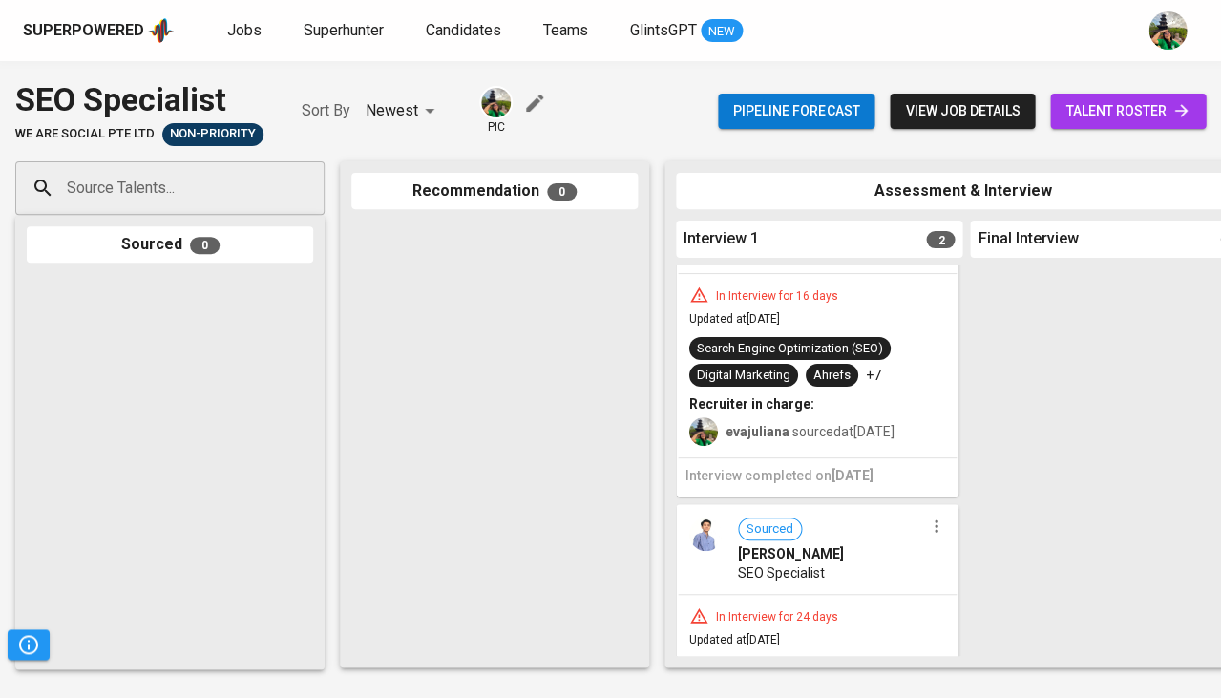
click at [793, 330] on div "In Interview for 16 days Updated at [DATE] Search Engine Optimization (SEO) Dig…" at bounding box center [817, 365] width 279 height 183
